Goal: Unclear

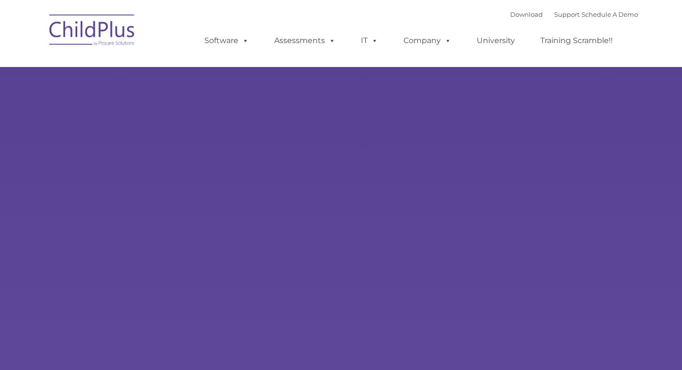
select select "MEDIUM"
type input ""
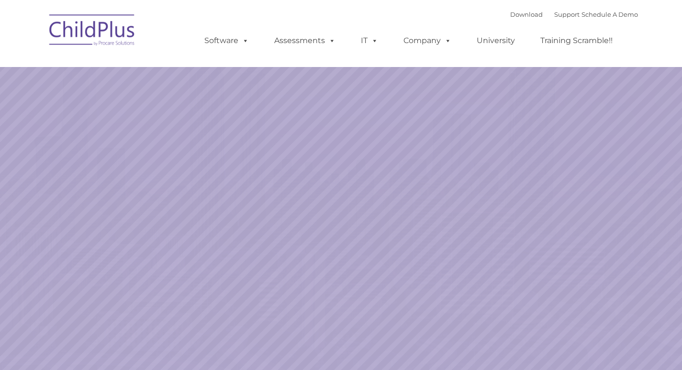
select select "MEDIUM"
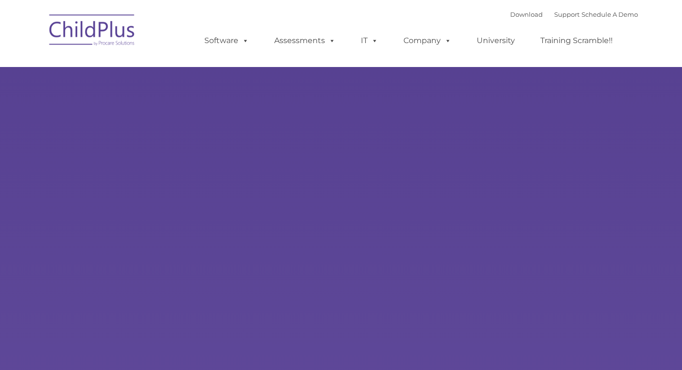
select select "MEDIUM"
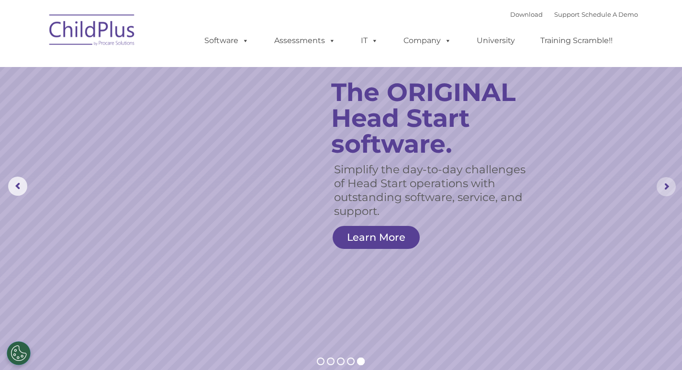
click at [671, 183] on rs-arrow at bounding box center [666, 186] width 19 height 19
